Goal: Transaction & Acquisition: Book appointment/travel/reservation

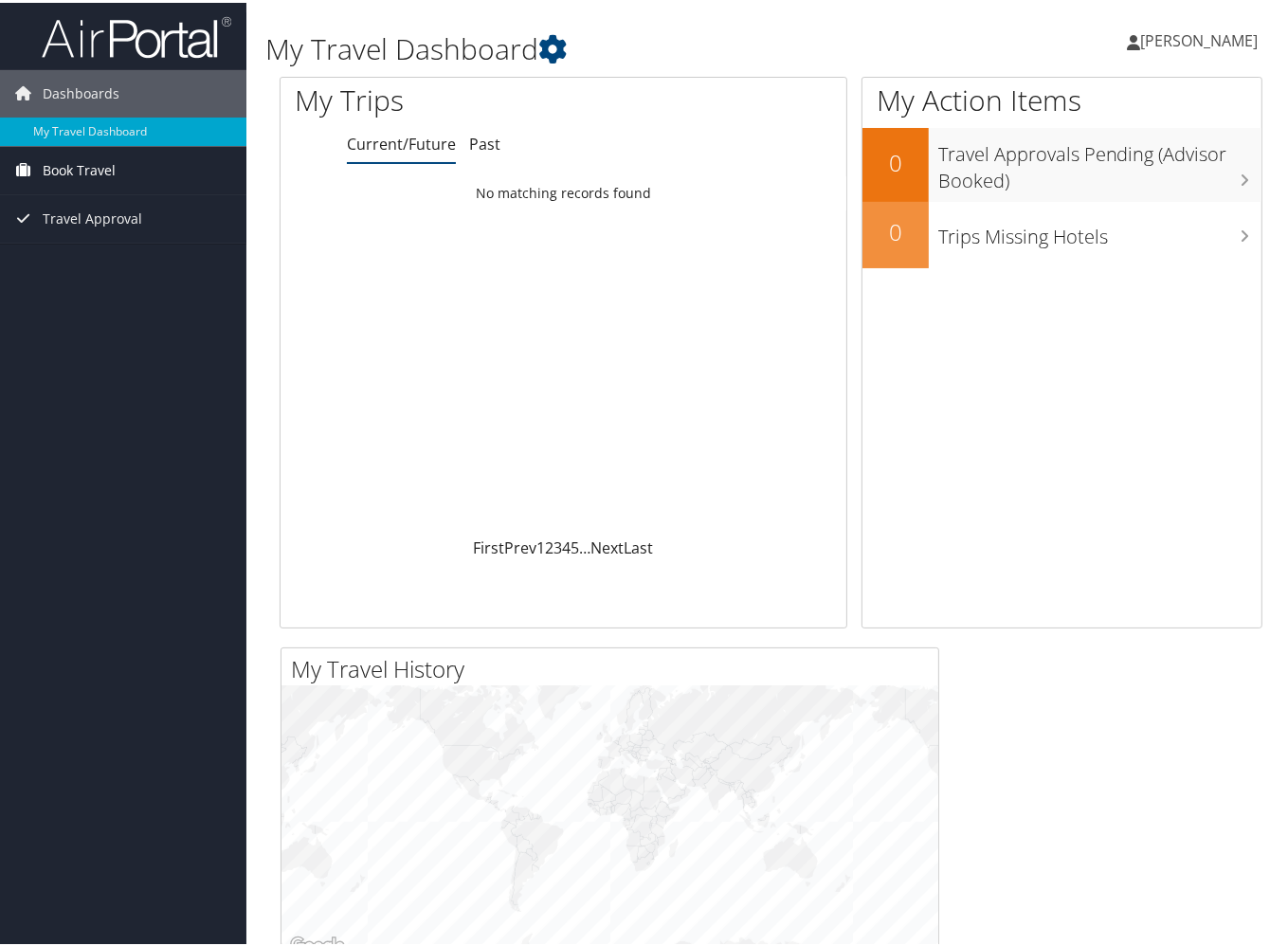
click at [72, 168] on span "Book Travel" at bounding box center [79, 168] width 73 height 47
click at [72, 241] on link "Book/Manage Online Trips" at bounding box center [123, 235] width 247 height 28
click at [84, 236] on link "Book/Manage Online Trips" at bounding box center [123, 235] width 247 height 28
click at [76, 235] on link "Book/Manage Online Trips" at bounding box center [123, 235] width 247 height 28
click at [80, 162] on span "Book Travel" at bounding box center [79, 168] width 73 height 47
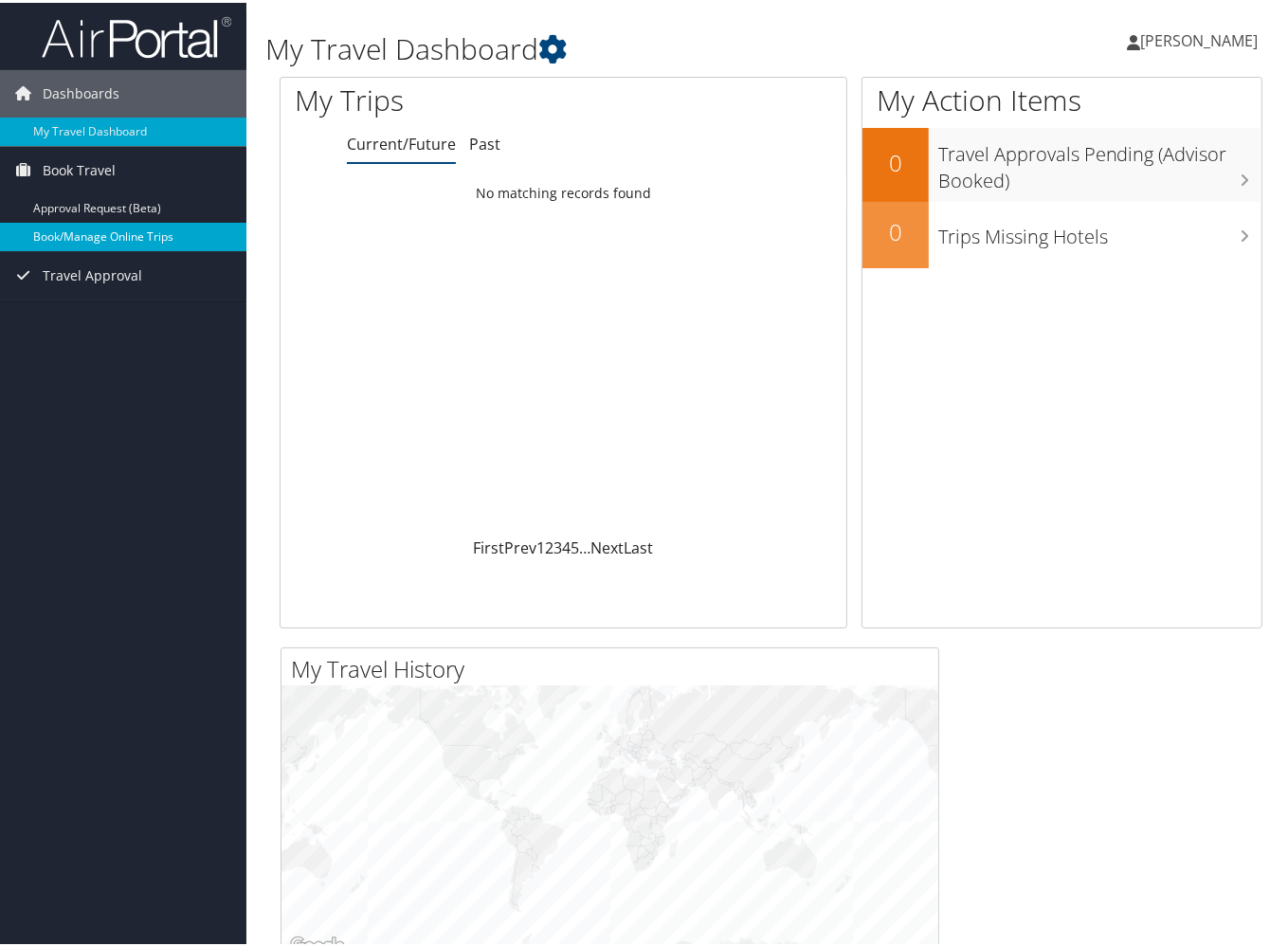
click at [74, 236] on link "Book/Manage Online Trips" at bounding box center [123, 235] width 247 height 28
click at [155, 237] on link "Book/Manage Online Trips" at bounding box center [123, 235] width 247 height 28
